Goal: Find specific page/section: Find specific page/section

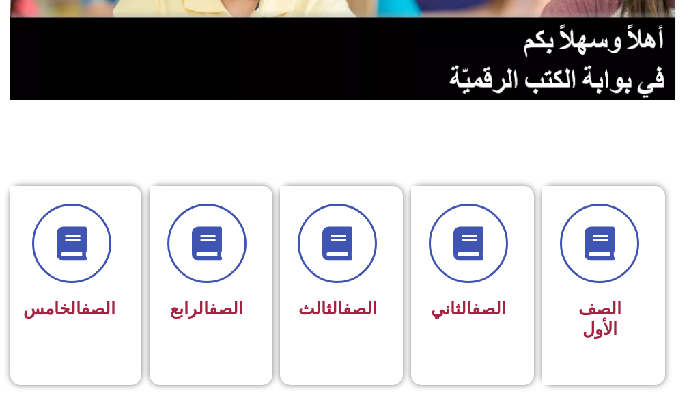
scroll to position [273, 0]
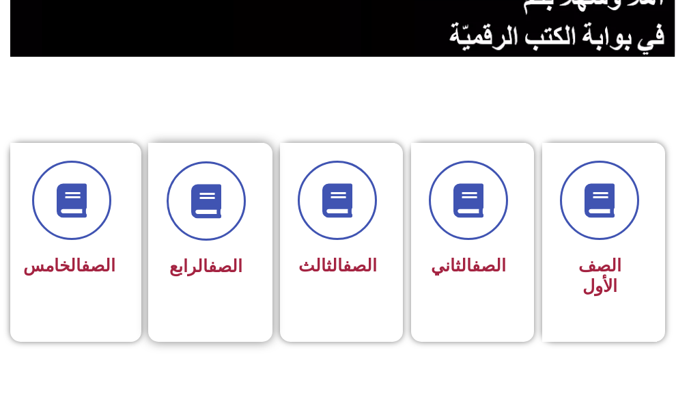
click at [250, 258] on div "الصف الرابع" at bounding box center [206, 233] width 116 height 180
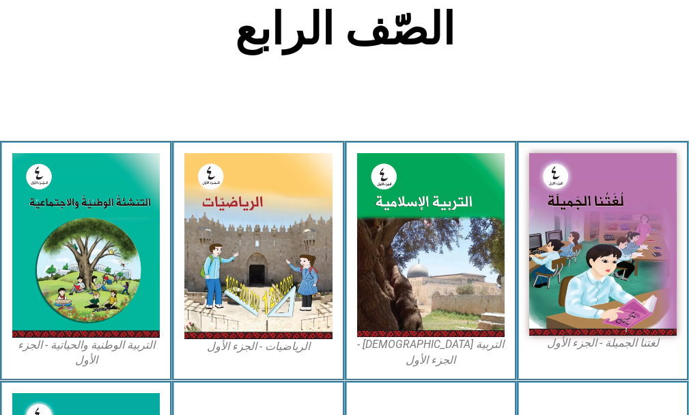
scroll to position [342, 0]
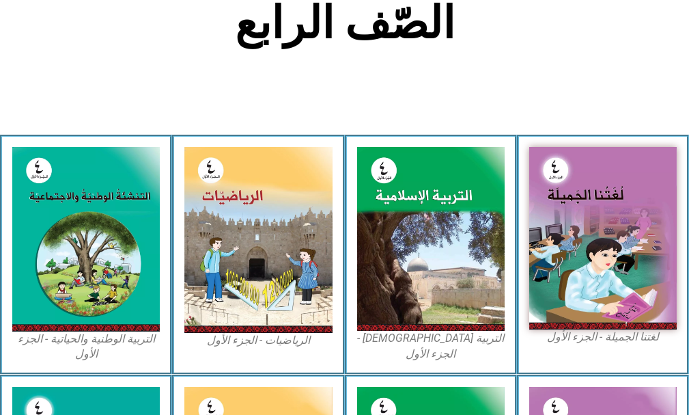
click at [252, 264] on img at bounding box center [258, 239] width 148 height 185
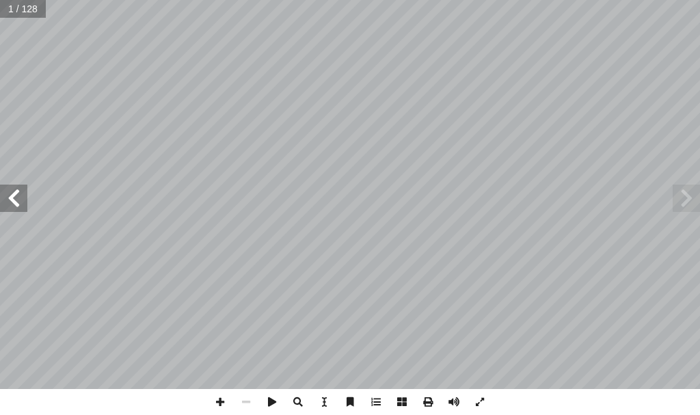
click at [24, 201] on span at bounding box center [13, 197] width 27 height 27
click at [217, 404] on span at bounding box center [220, 402] width 26 height 26
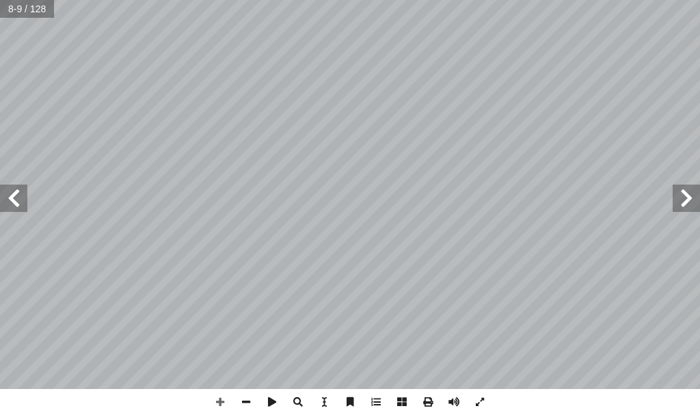
click at [10, 195] on span at bounding box center [13, 197] width 27 height 27
